Goal: Find specific page/section: Find specific page/section

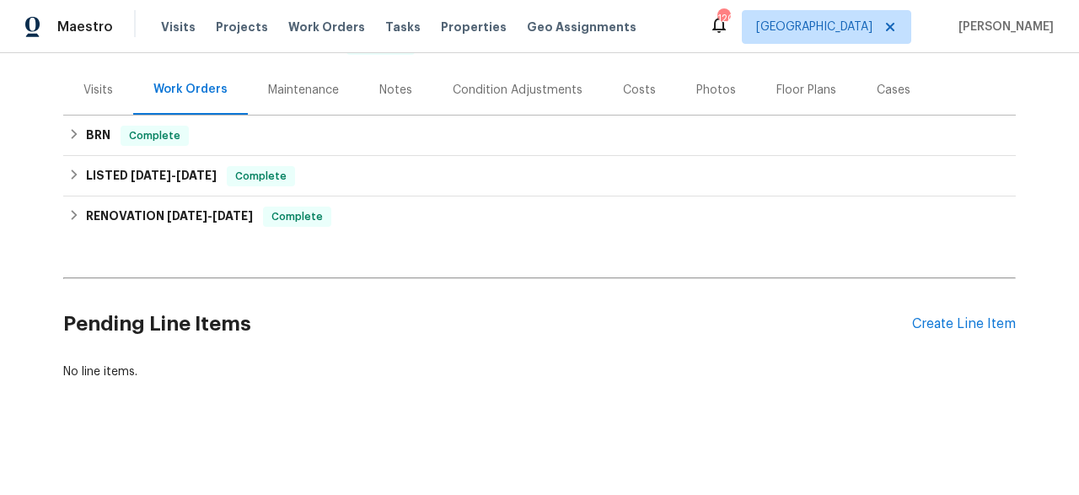
scroll to position [200, 0]
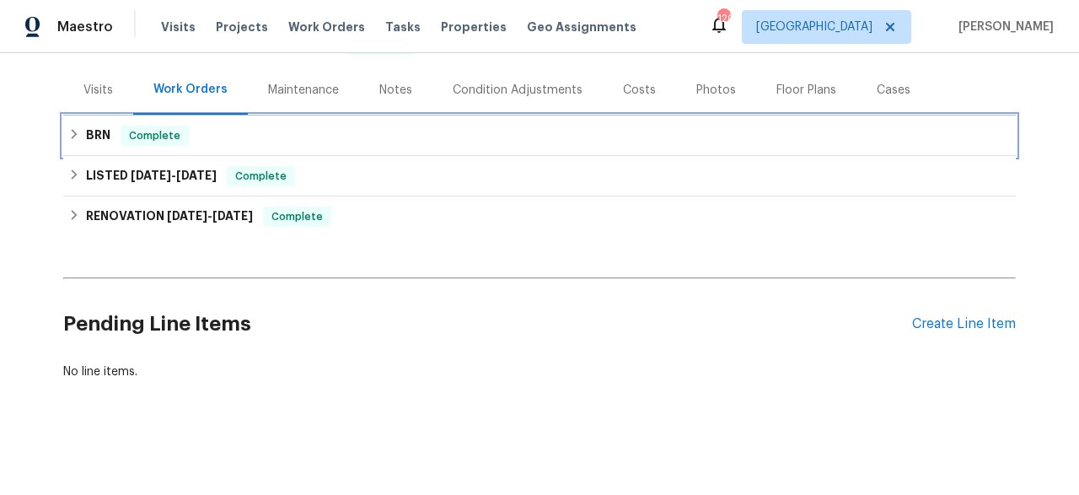
click at [200, 132] on div "BRN Complete" at bounding box center [539, 136] width 943 height 20
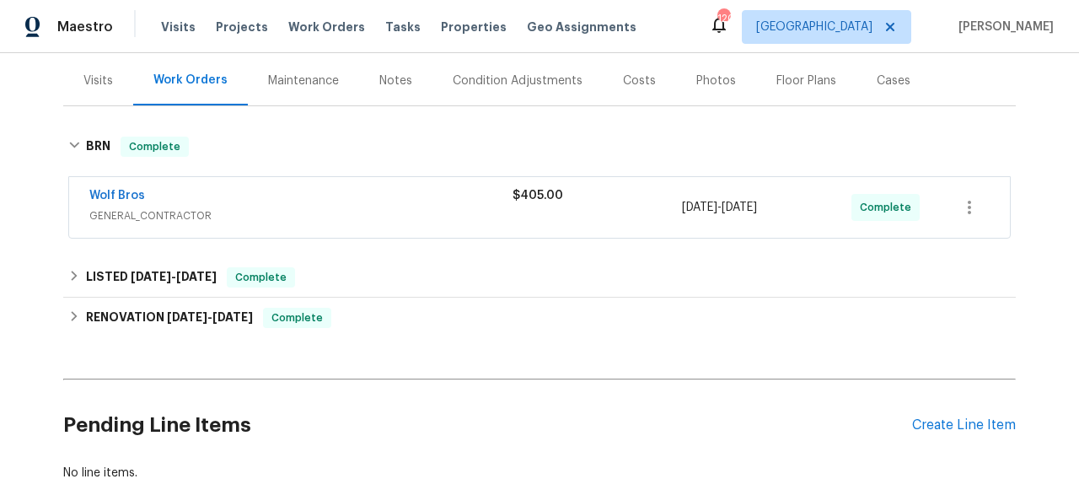
click at [251, 212] on span "GENERAL_CONTRACTOR" at bounding box center [300, 215] width 423 height 17
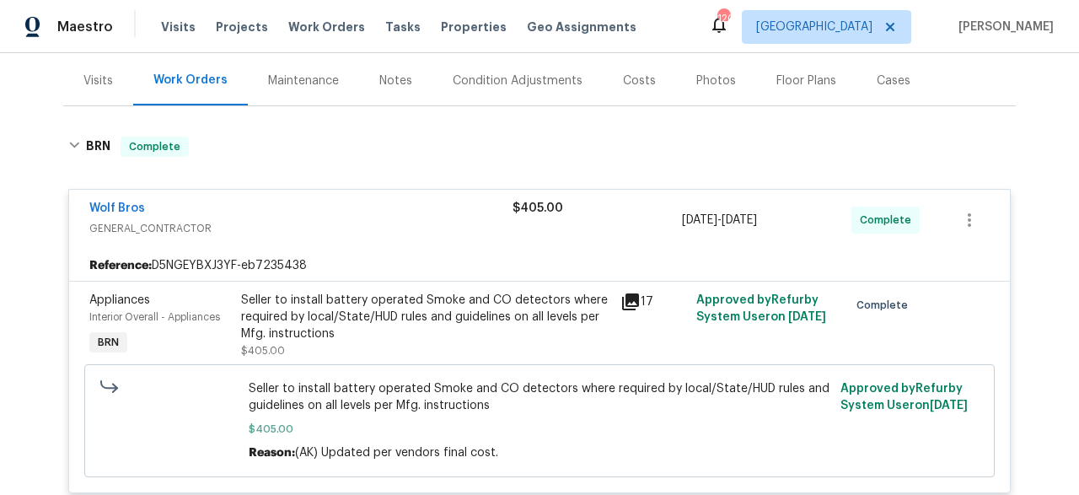
scroll to position [211, 0]
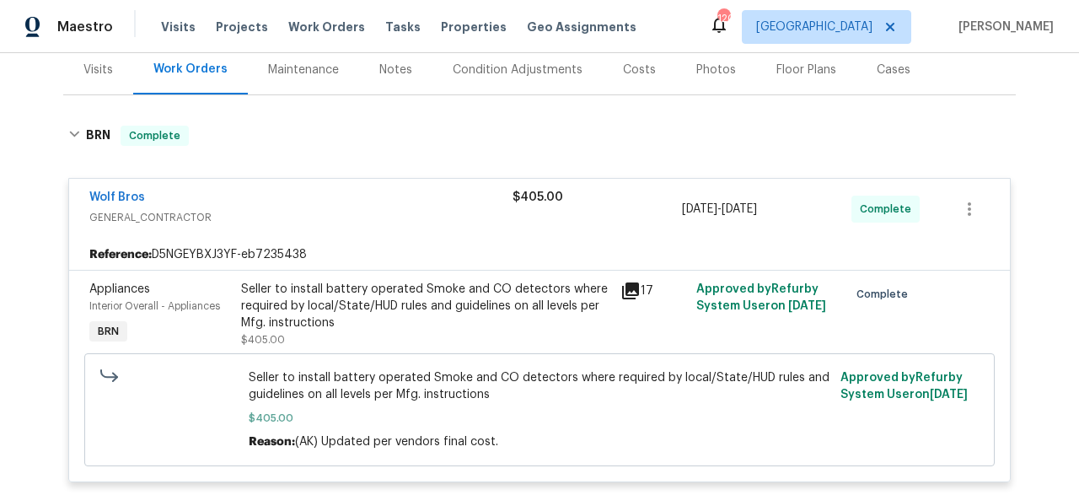
click at [622, 293] on icon at bounding box center [630, 290] width 17 height 17
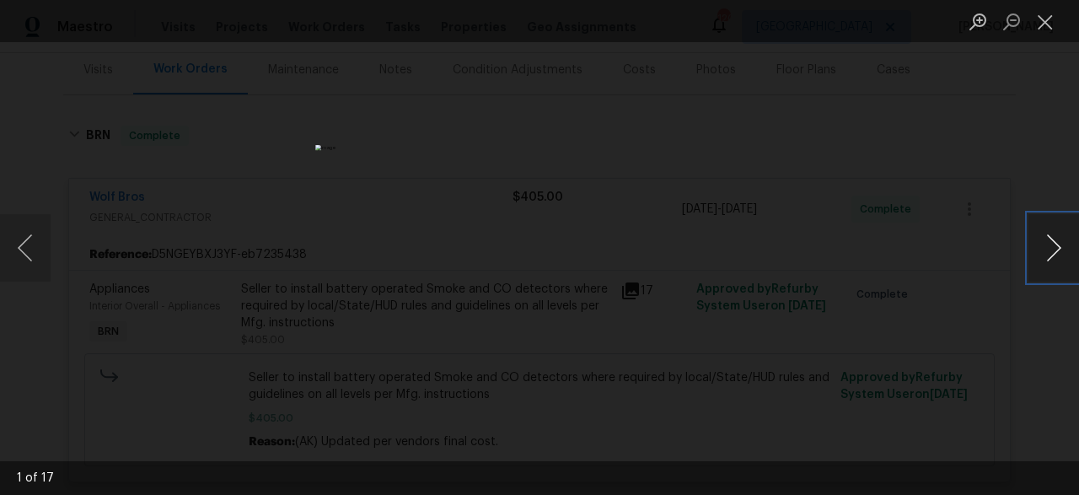
click at [1047, 244] on button "Next image" at bounding box center [1053, 247] width 51 height 67
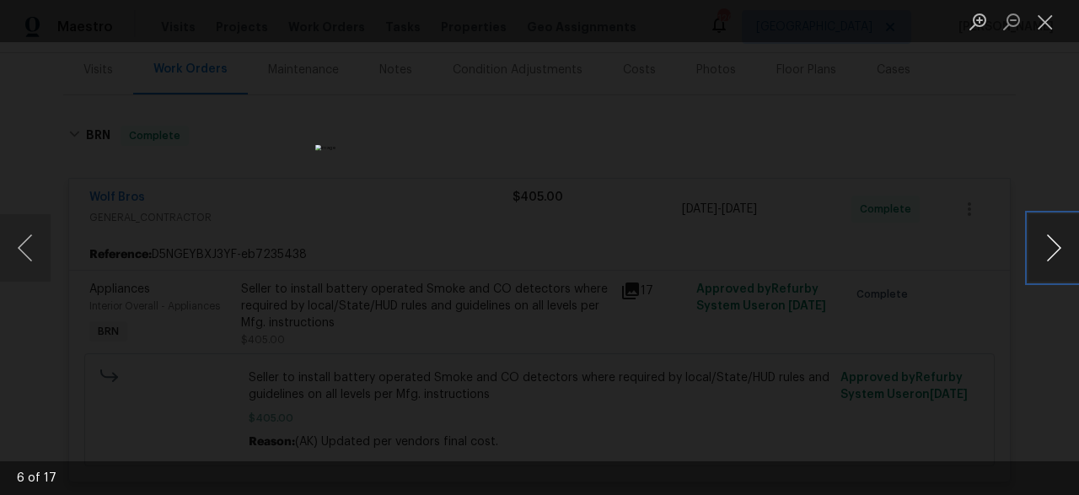
click at [1047, 244] on button "Next image" at bounding box center [1053, 247] width 51 height 67
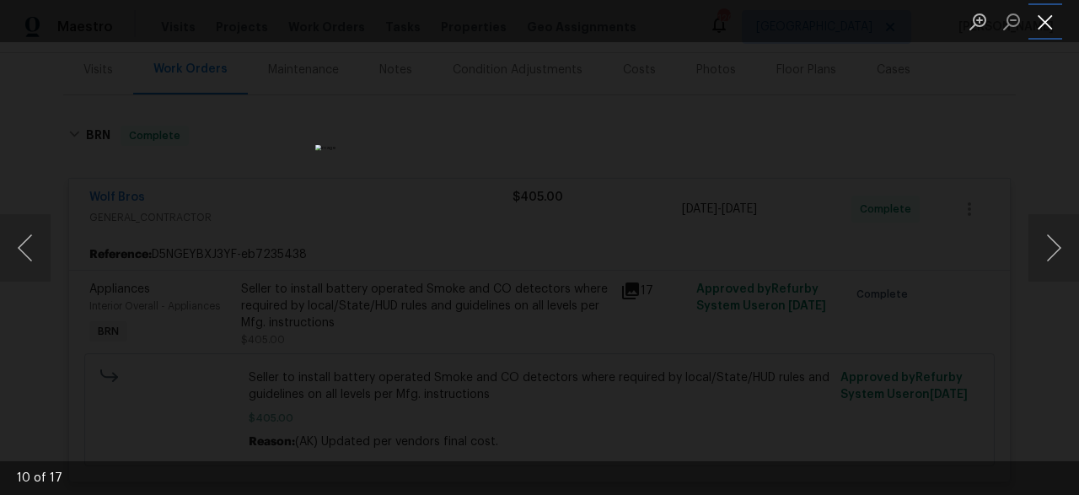
click at [1045, 23] on button "Close lightbox" at bounding box center [1045, 22] width 34 height 30
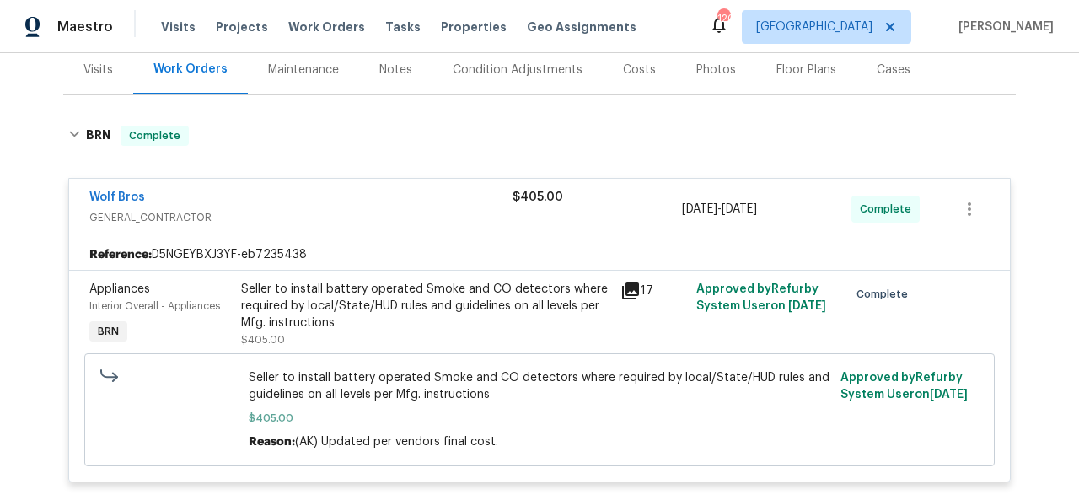
click at [626, 291] on icon at bounding box center [630, 290] width 17 height 17
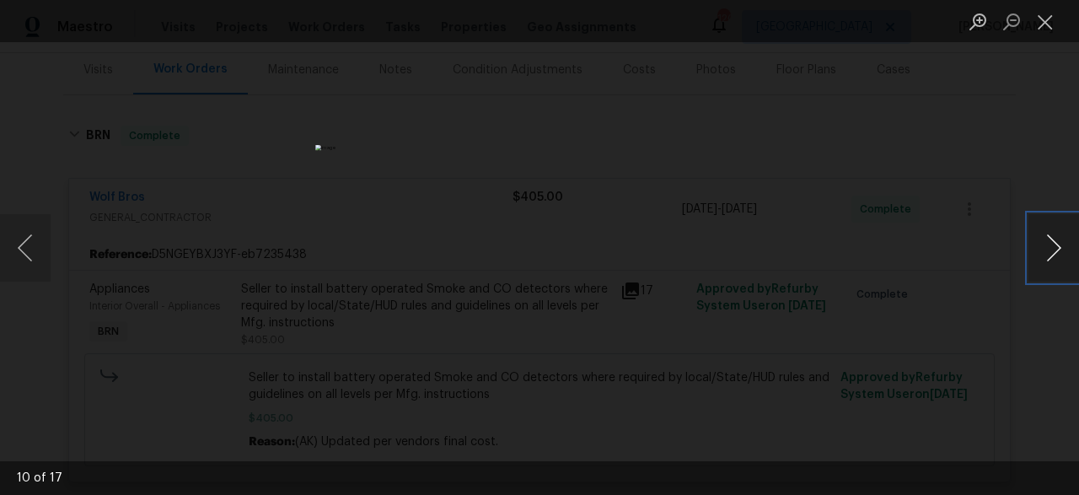
click at [1056, 253] on button "Next image" at bounding box center [1053, 247] width 51 height 67
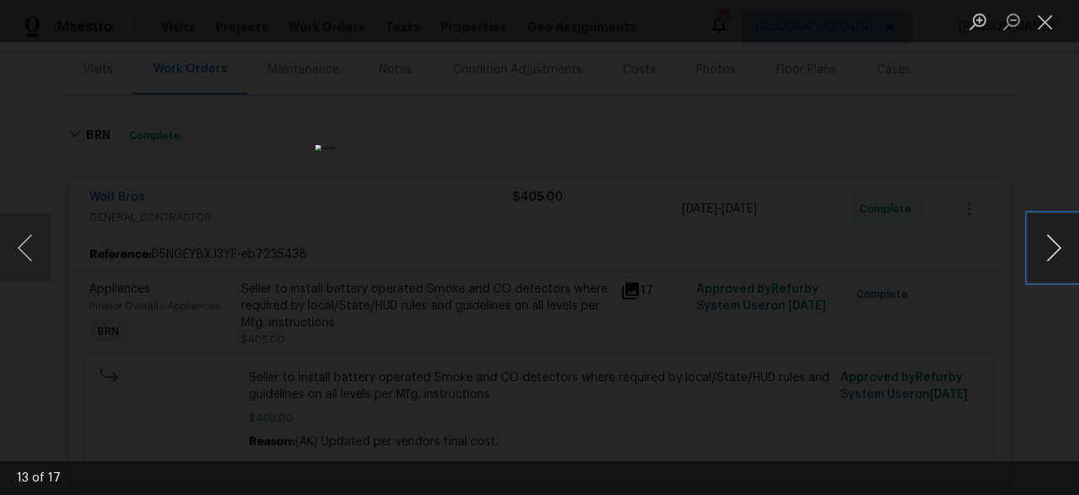
click at [1056, 253] on button "Next image" at bounding box center [1053, 247] width 51 height 67
click at [1060, 247] on button "Next image" at bounding box center [1053, 247] width 51 height 67
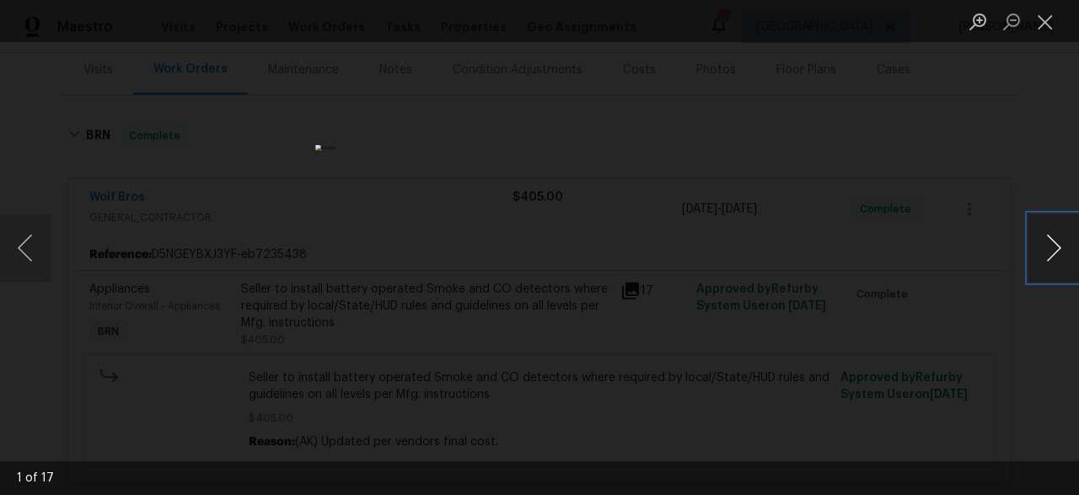
click at [1051, 252] on button "Next image" at bounding box center [1053, 247] width 51 height 67
click at [1055, 250] on button "Next image" at bounding box center [1053, 247] width 51 height 67
click at [1052, 242] on button "Next image" at bounding box center [1053, 247] width 51 height 67
click at [1061, 242] on button "Next image" at bounding box center [1053, 247] width 51 height 67
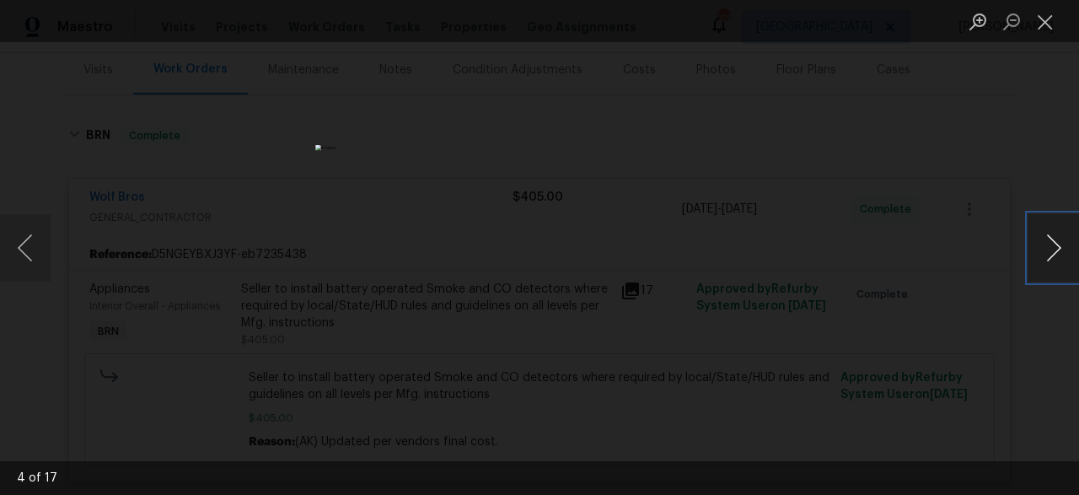
click at [1061, 242] on button "Next image" at bounding box center [1053, 247] width 51 height 67
click at [1045, 244] on button "Next image" at bounding box center [1053, 247] width 51 height 67
click at [1060, 244] on button "Next image" at bounding box center [1053, 247] width 51 height 67
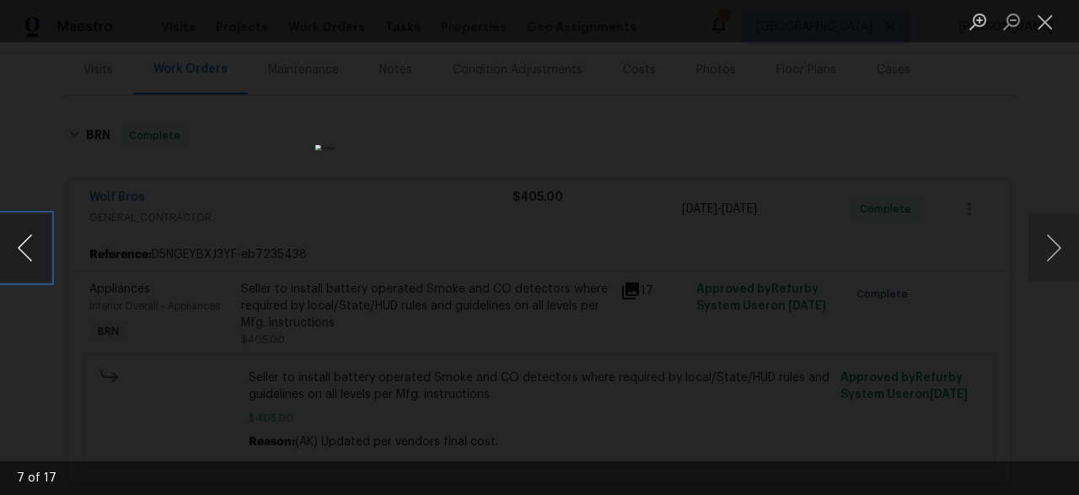
click at [23, 238] on button "Previous image" at bounding box center [25, 247] width 51 height 67
click at [536, 244] on img "Lightbox" at bounding box center [539, 248] width 448 height 206
click at [1039, 253] on button "Next image" at bounding box center [1053, 247] width 51 height 67
click at [1060, 249] on button "Next image" at bounding box center [1053, 247] width 51 height 67
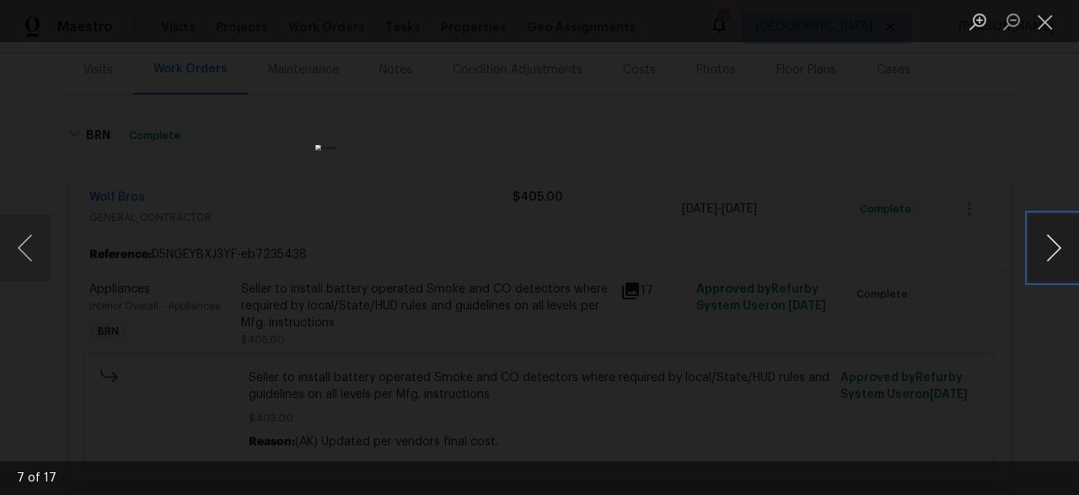
click at [1063, 243] on button "Next image" at bounding box center [1053, 247] width 51 height 67
click at [1057, 248] on button "Next image" at bounding box center [1053, 247] width 51 height 67
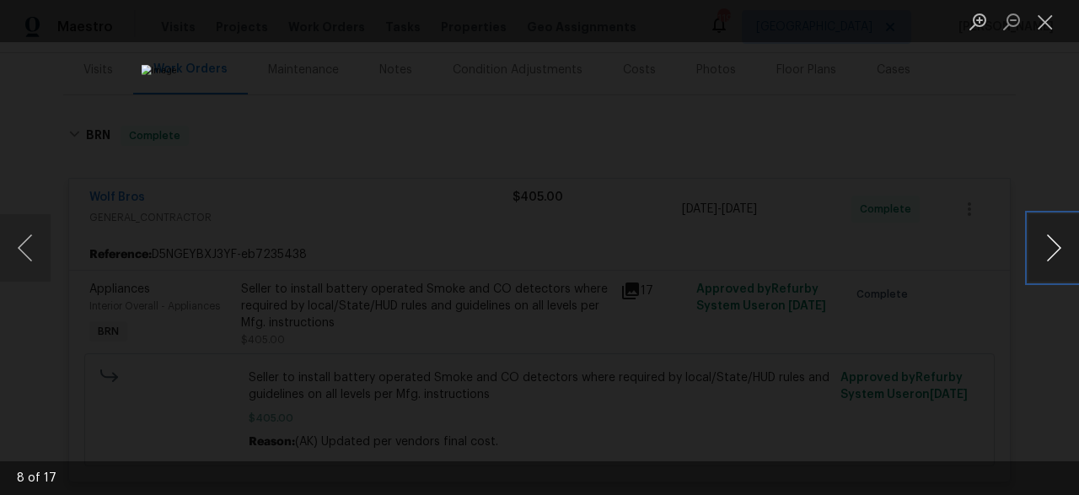
click at [1057, 248] on button "Next image" at bounding box center [1053, 247] width 51 height 67
click at [1067, 244] on button "Next image" at bounding box center [1053, 247] width 51 height 67
click at [1066, 237] on button "Next image" at bounding box center [1053, 247] width 51 height 67
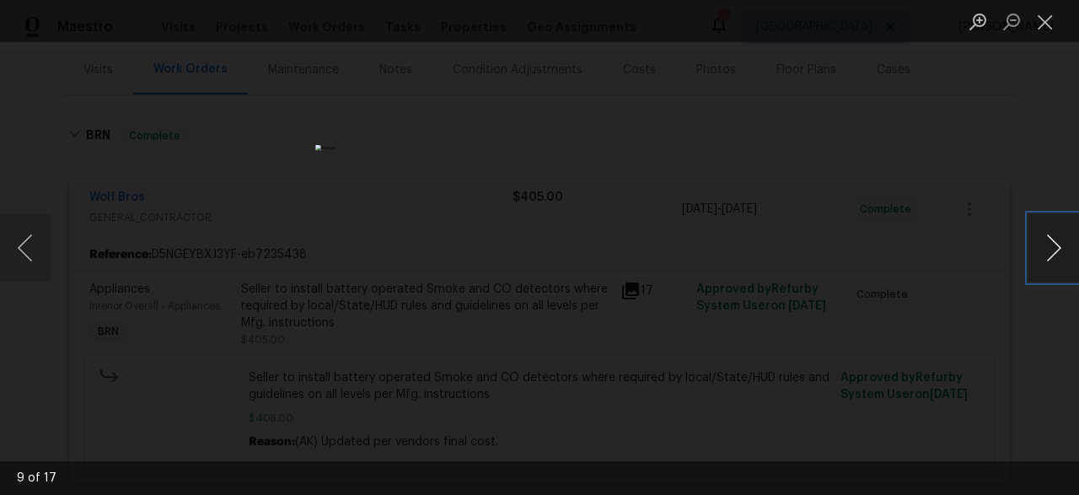
click at [1066, 237] on button "Next image" at bounding box center [1053, 247] width 51 height 67
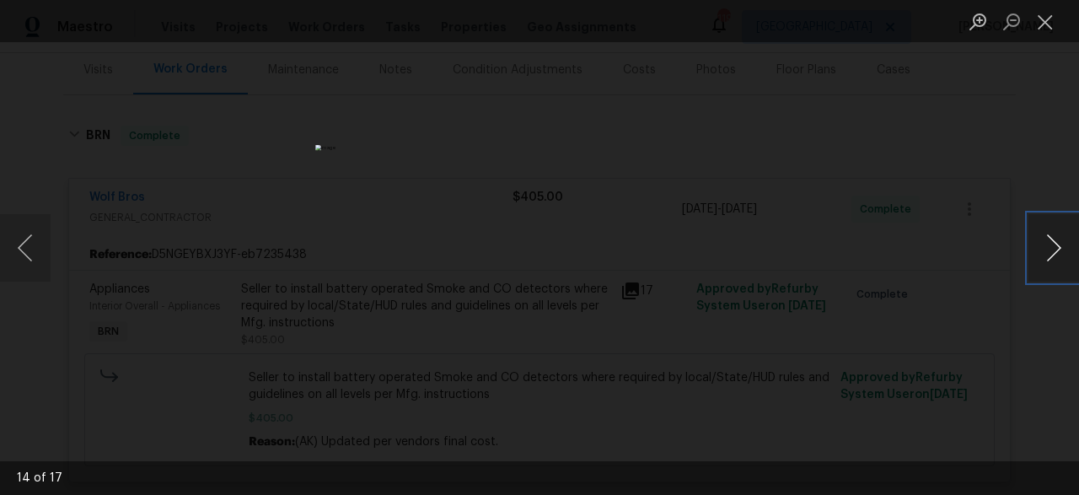
click at [1066, 237] on button "Next image" at bounding box center [1053, 247] width 51 height 67
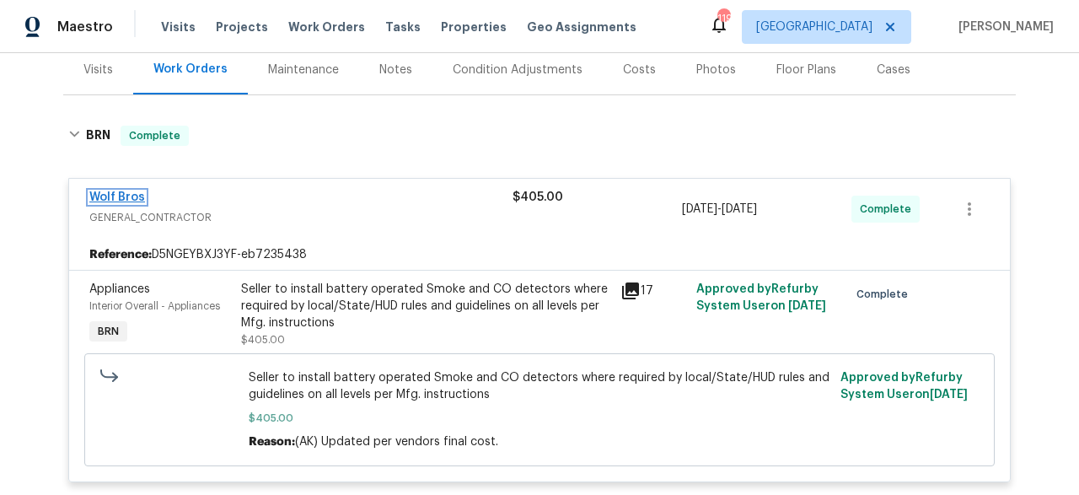
click at [120, 195] on link "Wolf Bros" at bounding box center [117, 197] width 56 height 12
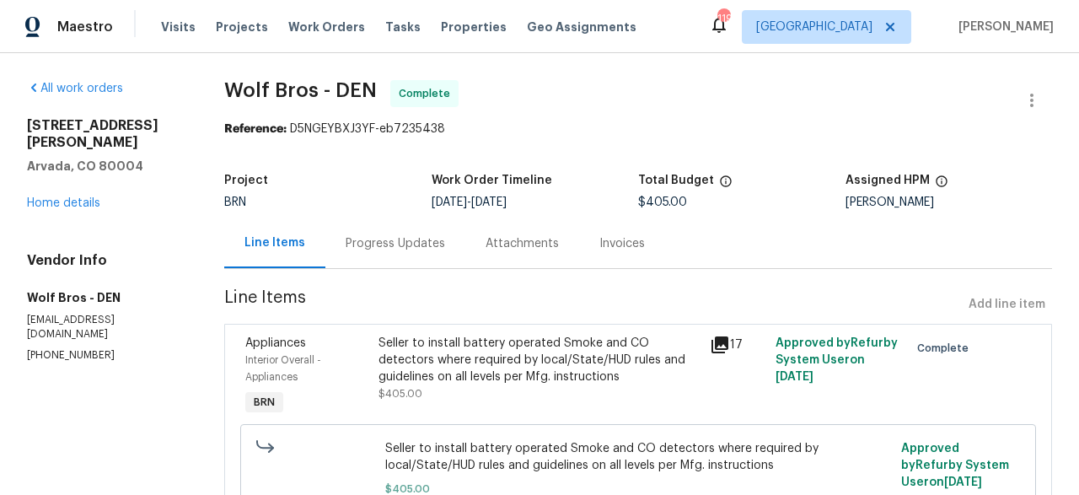
click at [606, 243] on div "Invoices" at bounding box center [622, 243] width 46 height 17
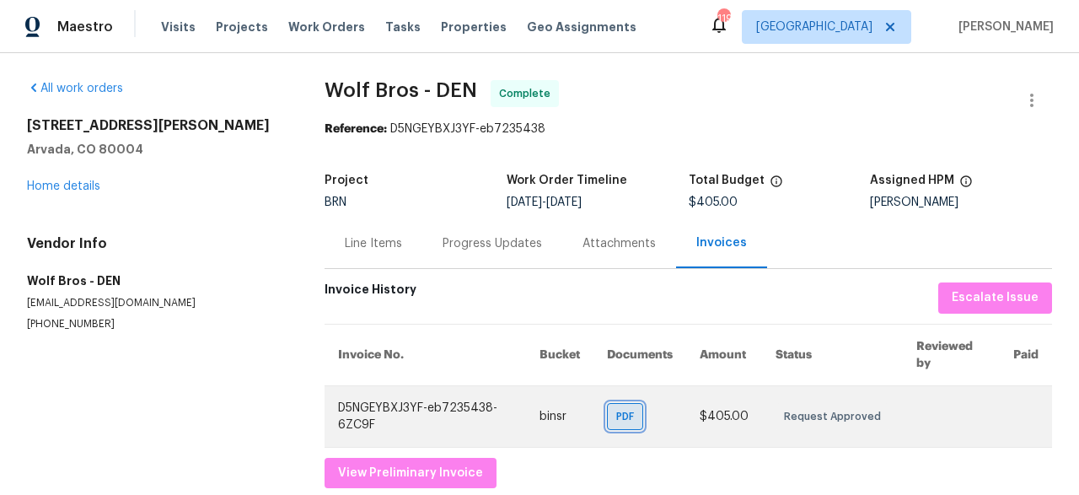
click at [620, 416] on span "PDF" at bounding box center [628, 416] width 24 height 17
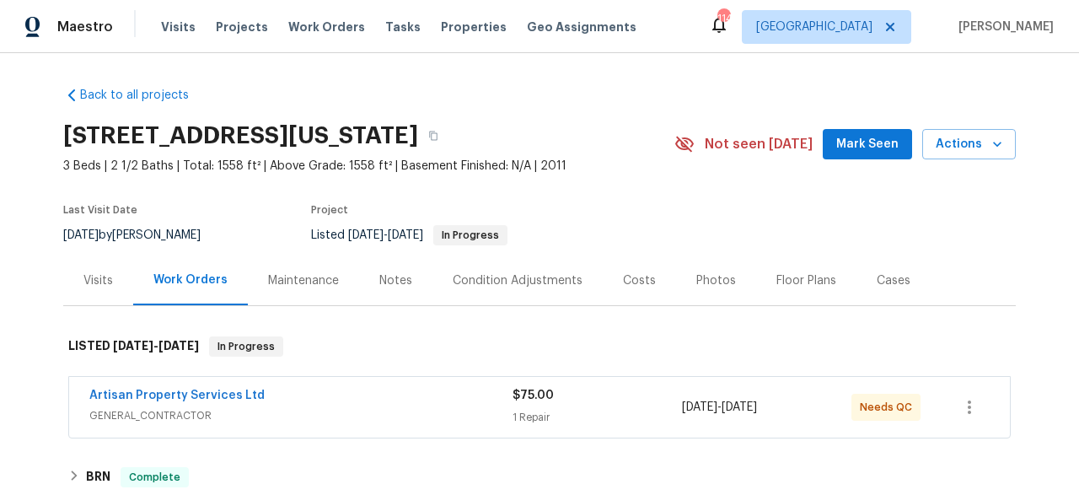
scroll to position [194, 0]
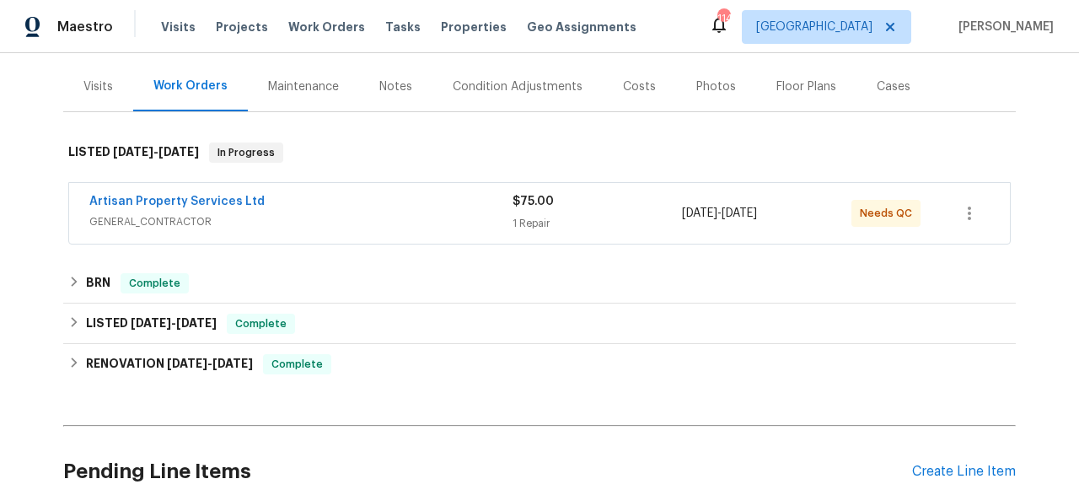
click at [204, 209] on span "Artisan Property Services Ltd" at bounding box center [176, 201] width 175 height 17
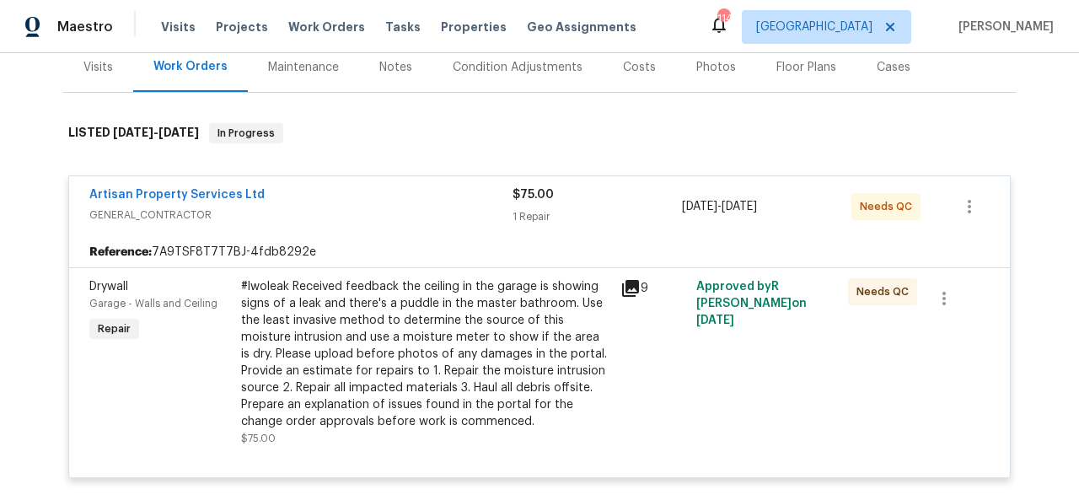
scroll to position [218, 0]
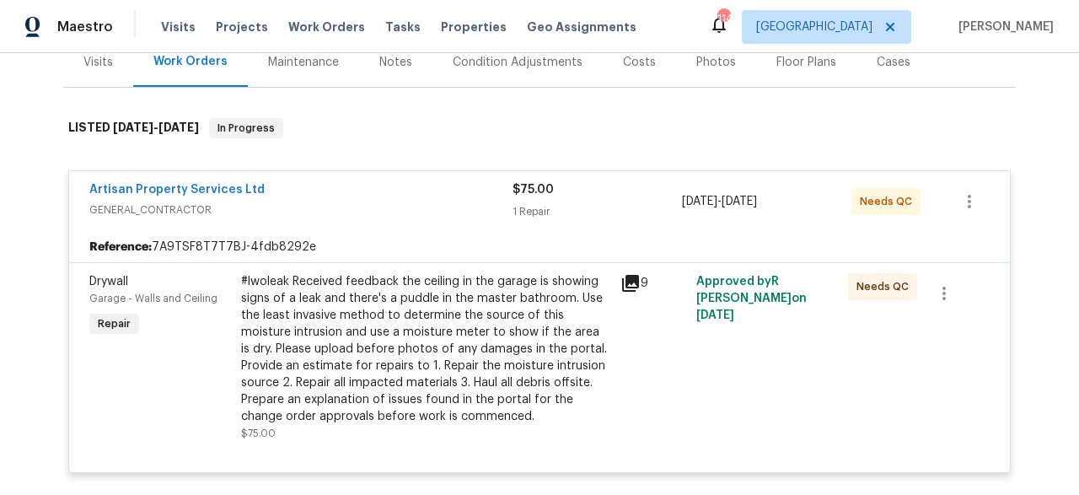
click at [234, 196] on span "Artisan Property Services Ltd" at bounding box center [176, 189] width 175 height 17
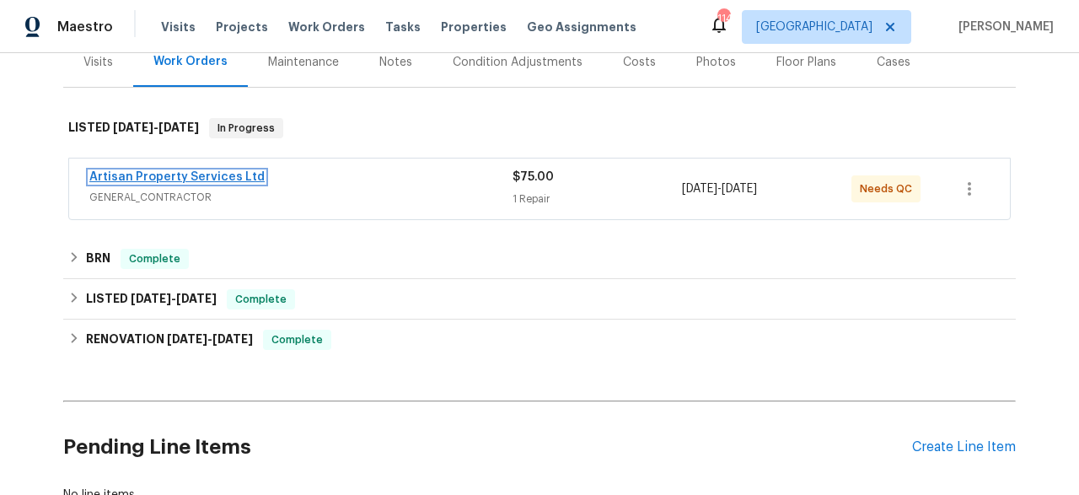
click at [234, 178] on link "Artisan Property Services Ltd" at bounding box center [176, 177] width 175 height 12
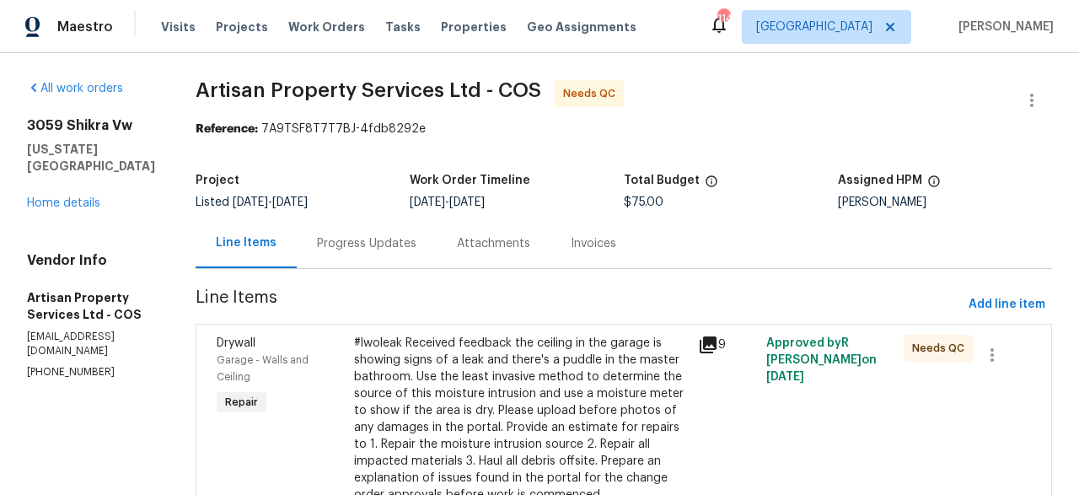
click at [356, 259] on div "Progress Updates" at bounding box center [367, 243] width 140 height 50
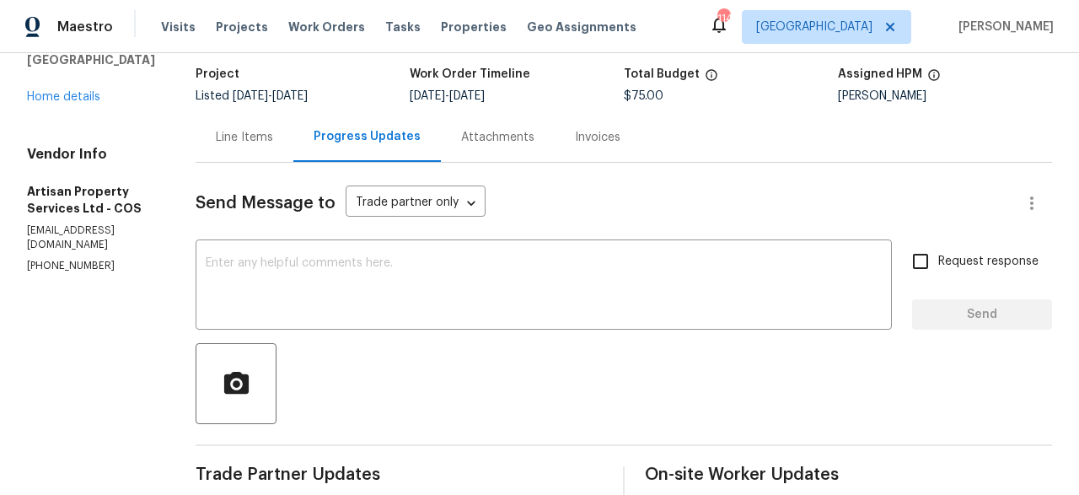
scroll to position [86, 0]
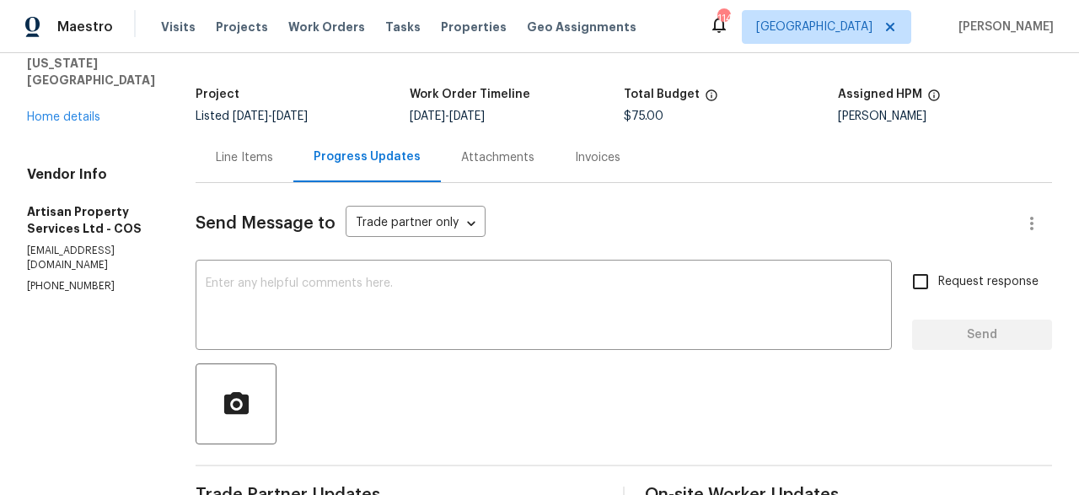
click at [196, 167] on div "Line Items" at bounding box center [245, 157] width 98 height 50
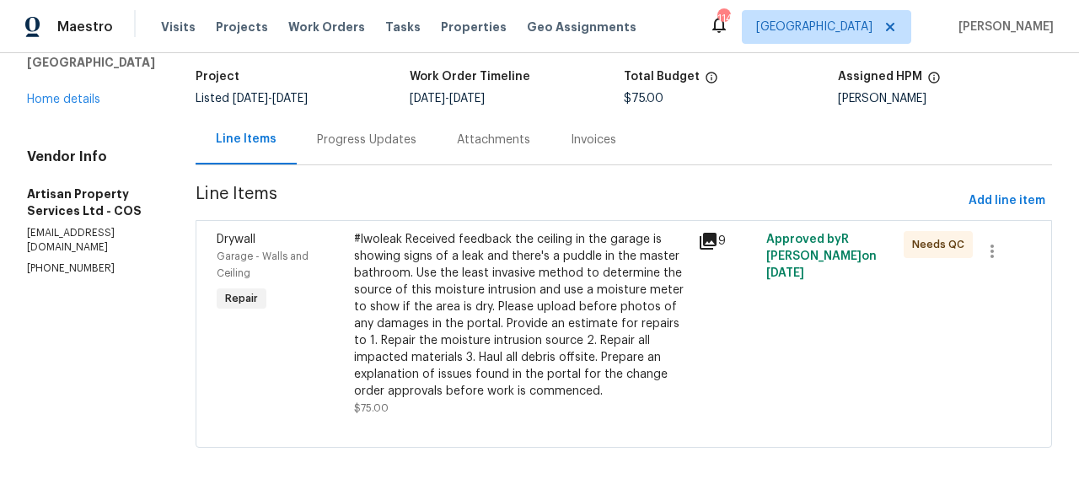
click at [343, 132] on div "Progress Updates" at bounding box center [366, 140] width 99 height 17
